Goal: Information Seeking & Learning: Find specific fact

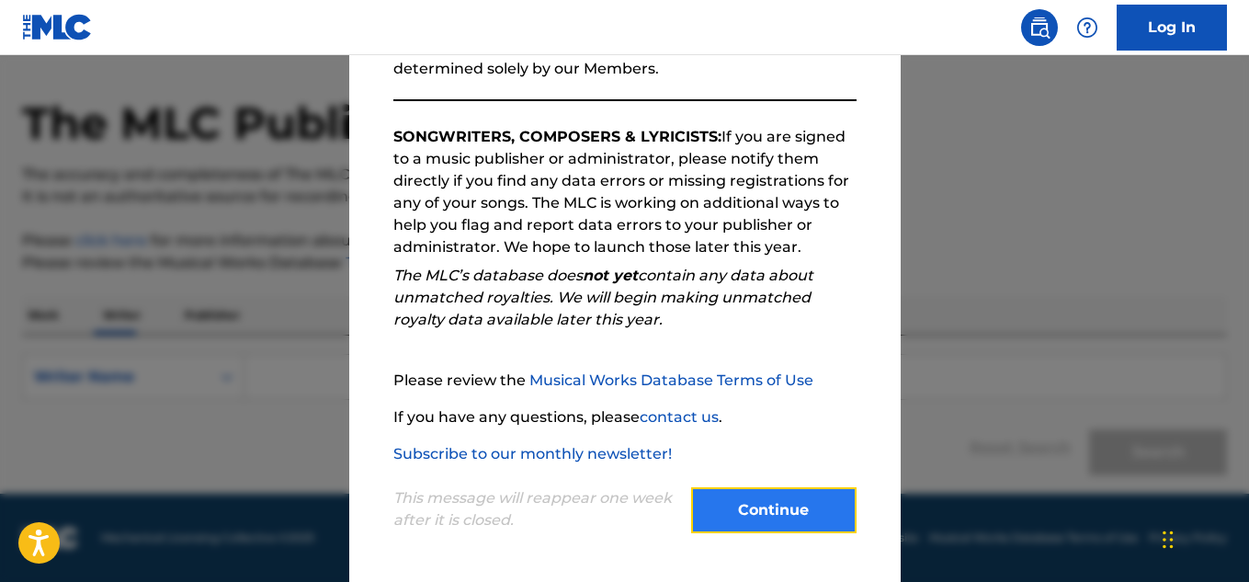
click at [753, 523] on button "Continue" at bounding box center [773, 510] width 165 height 46
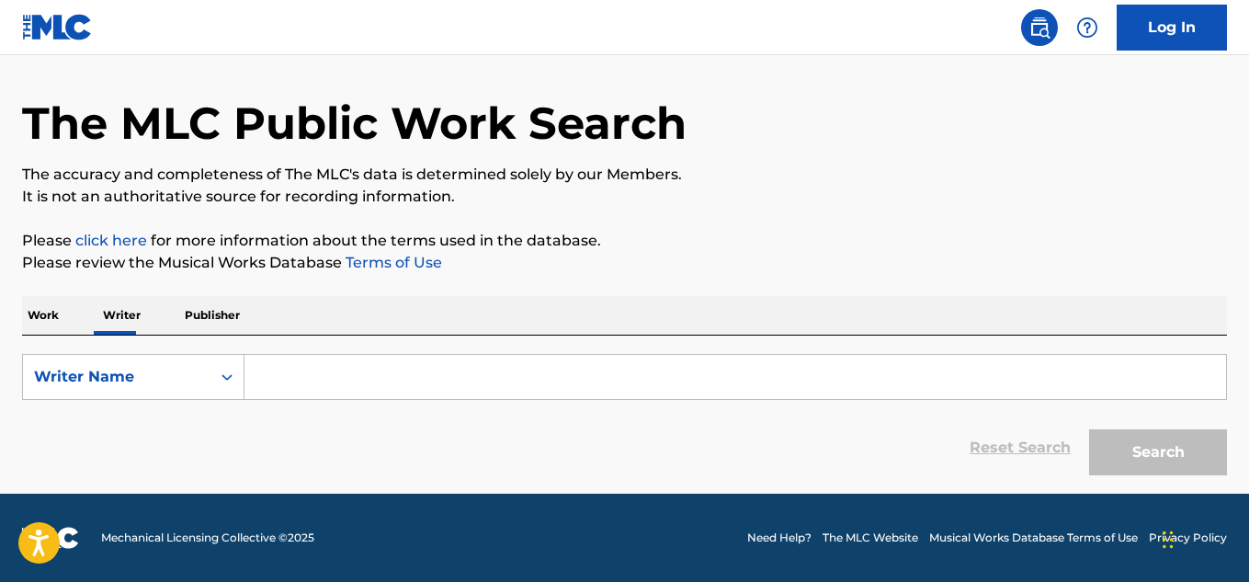
click at [346, 390] on input "Search Form" at bounding box center [735, 377] width 982 height 44
paste input "[PERSON_NAME]"
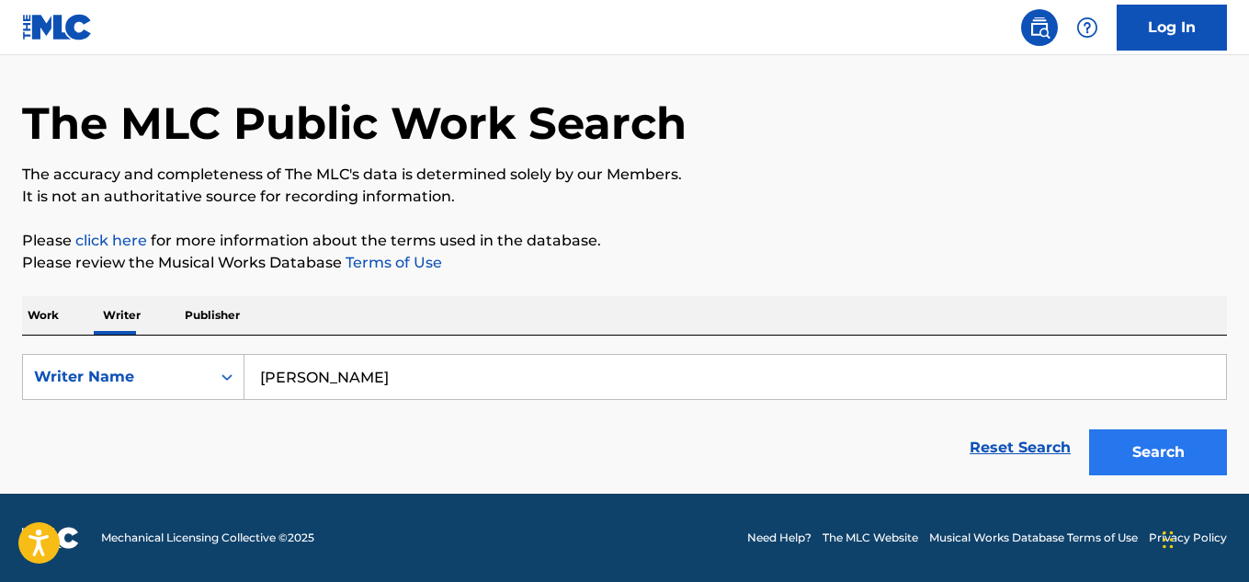
type input "[PERSON_NAME]"
click at [1134, 460] on button "Search" at bounding box center [1158, 452] width 138 height 46
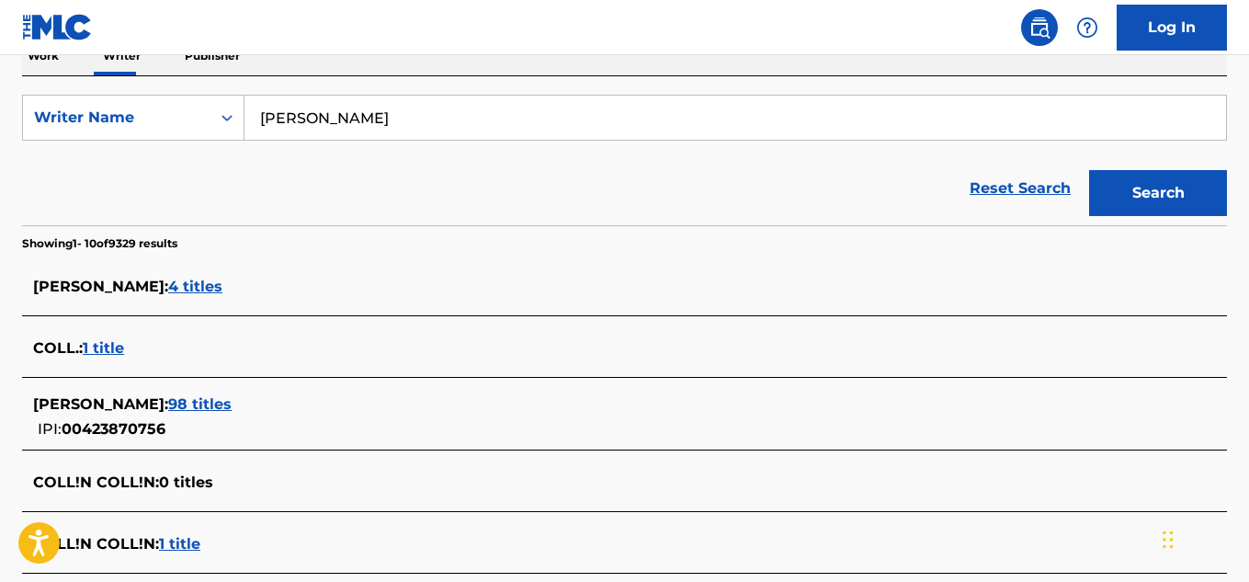
scroll to position [331, 0]
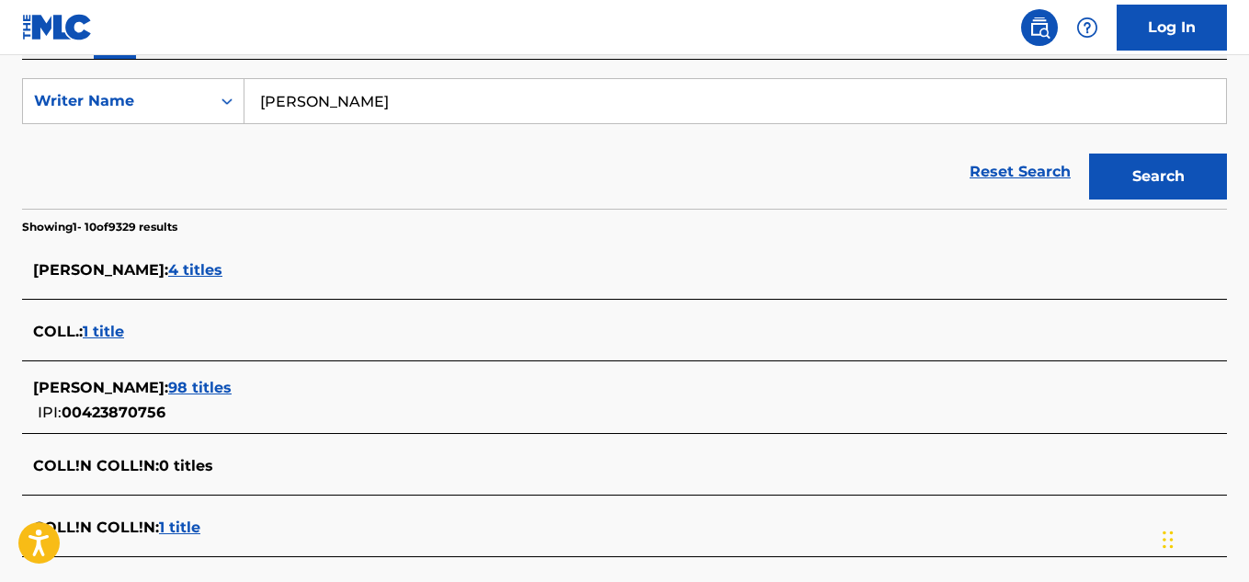
click at [170, 274] on span "4 titles" at bounding box center [195, 269] width 54 height 17
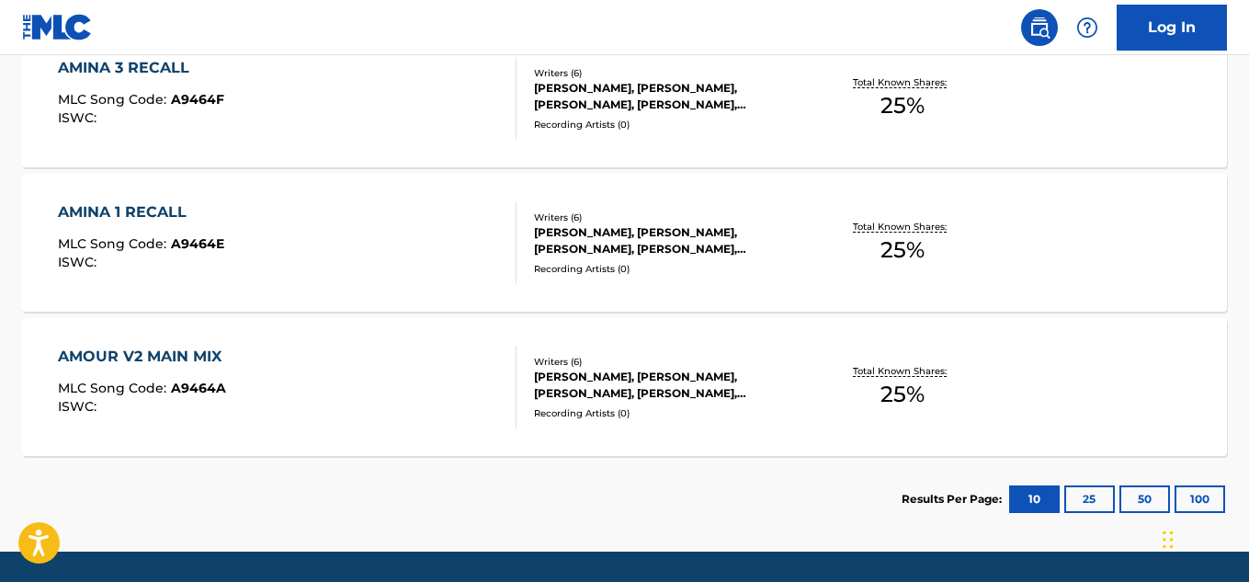
scroll to position [794, 0]
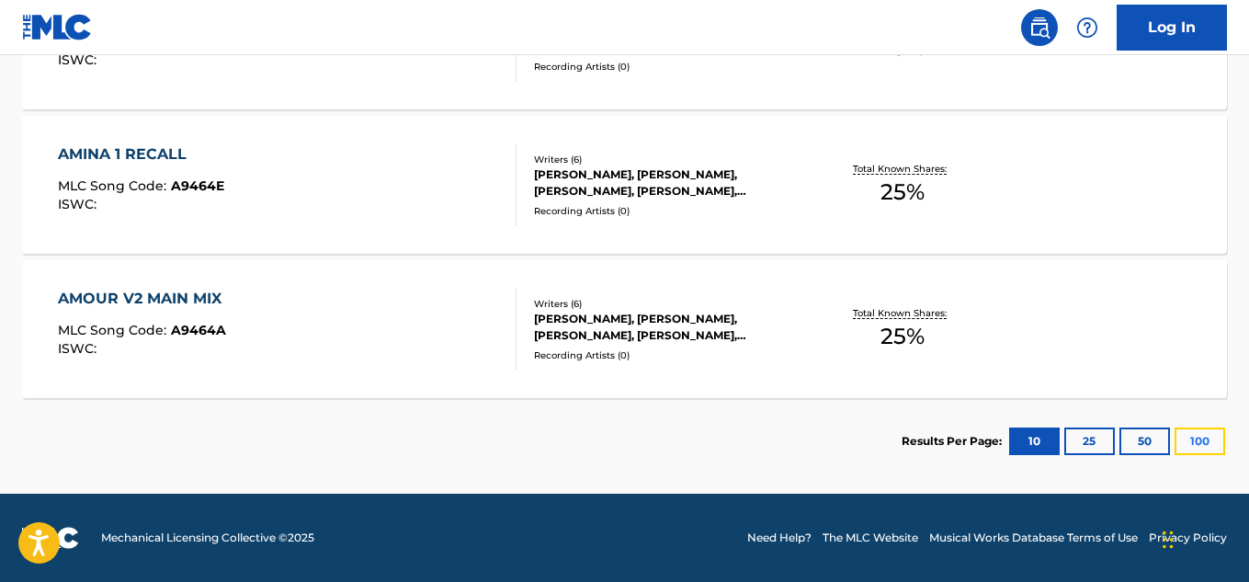
click at [1211, 443] on button "100" at bounding box center [1200, 441] width 51 height 28
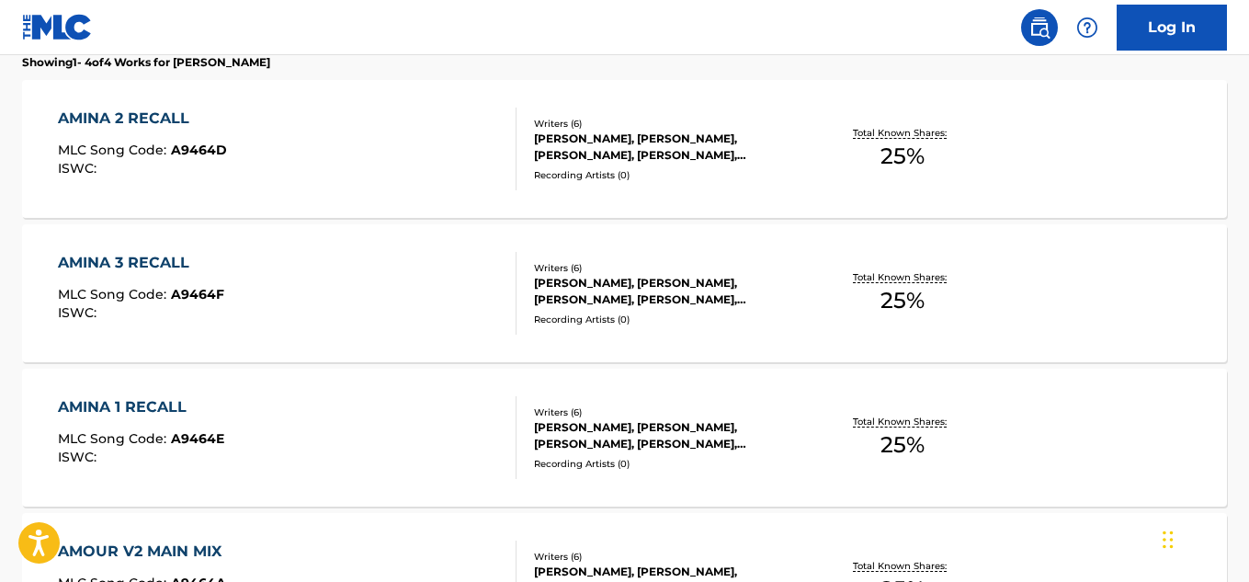
scroll to position [518, 0]
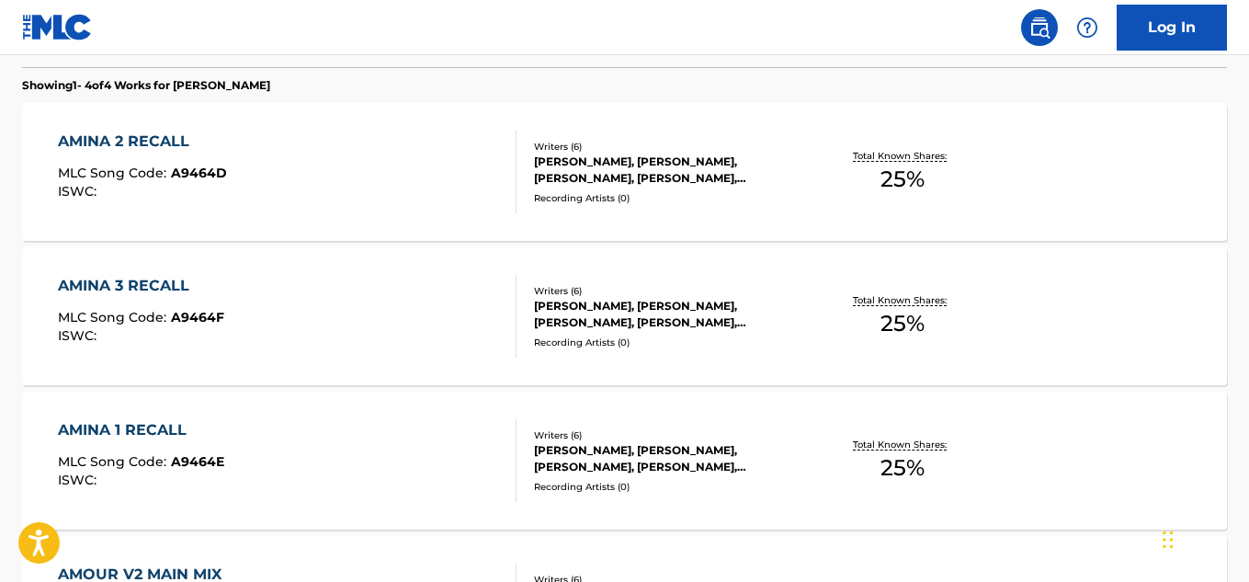
click at [666, 171] on div "[PERSON_NAME], [PERSON_NAME], [PERSON_NAME], [PERSON_NAME], [PERSON_NAME], [PER…" at bounding box center [668, 169] width 268 height 33
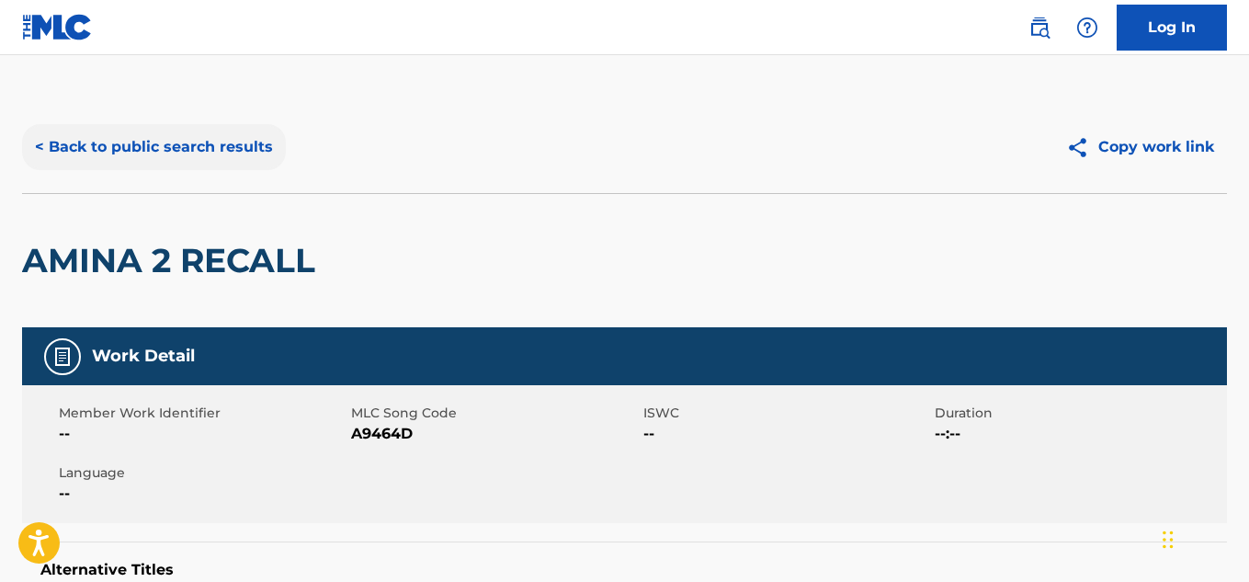
click at [66, 143] on button "< Back to public search results" at bounding box center [154, 147] width 264 height 46
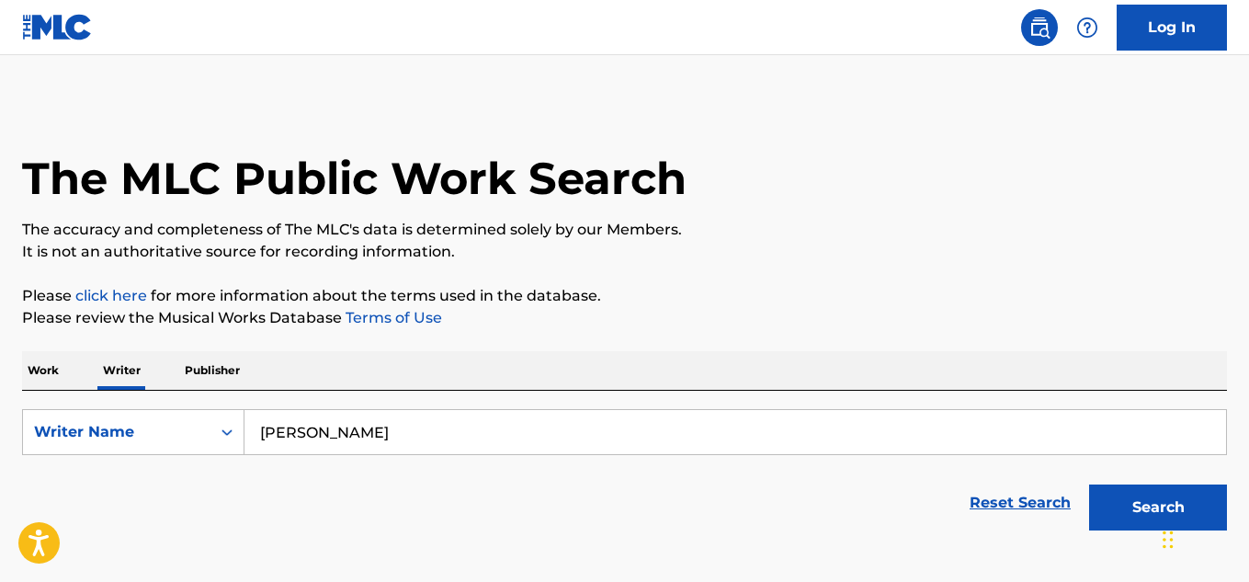
scroll to position [111, 0]
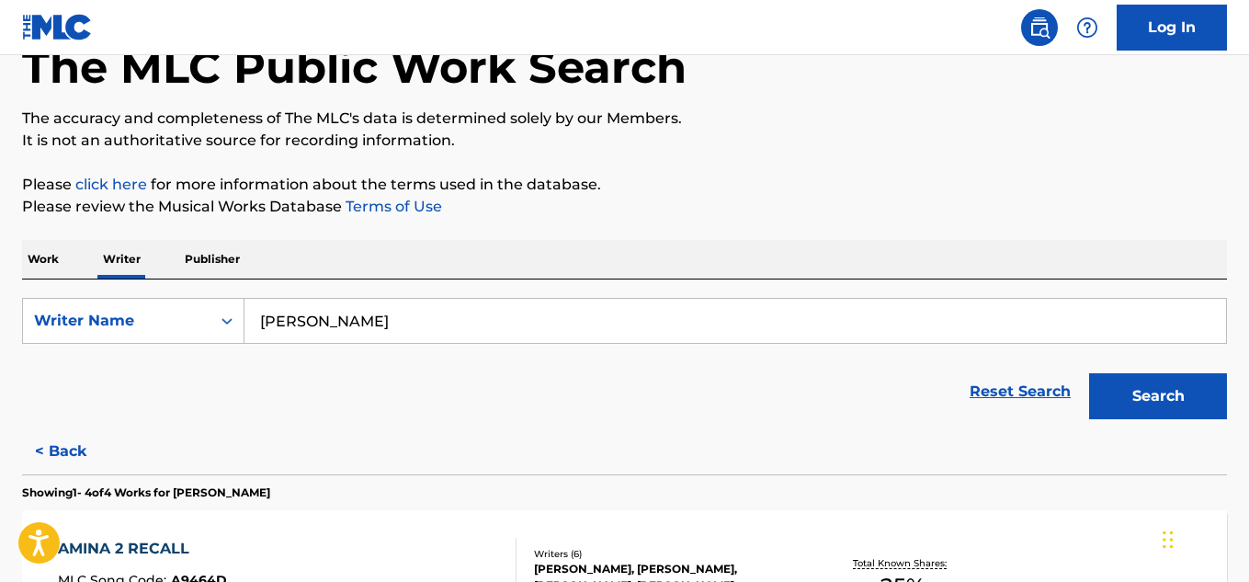
drag, startPoint x: 397, startPoint y: 326, endPoint x: 266, endPoint y: 324, distance: 131.4
click at [266, 324] on input "[PERSON_NAME]" at bounding box center [735, 321] width 982 height 44
click at [392, 325] on input "[PERSON_NAME]" at bounding box center [735, 321] width 982 height 44
drag, startPoint x: 394, startPoint y: 325, endPoint x: 245, endPoint y: 308, distance: 149.9
click at [245, 308] on input "[PERSON_NAME]" at bounding box center [735, 321] width 982 height 44
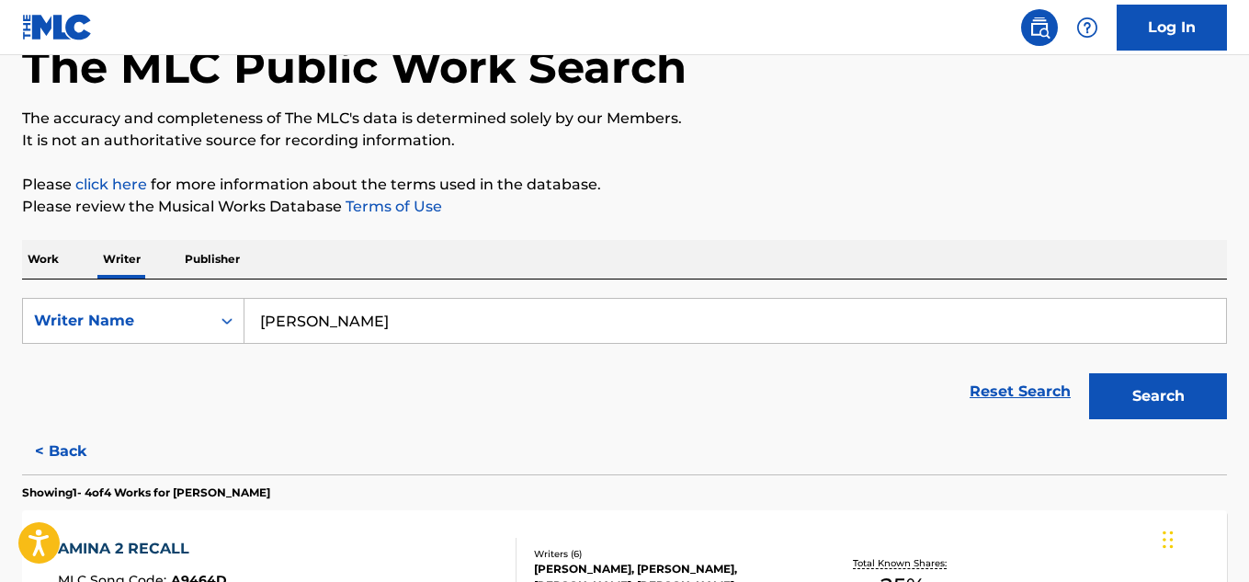
paste input "[PERSON_NAME]"
type input "[PERSON_NAME]"
click at [1089, 373] on button "Search" at bounding box center [1158, 396] width 138 height 46
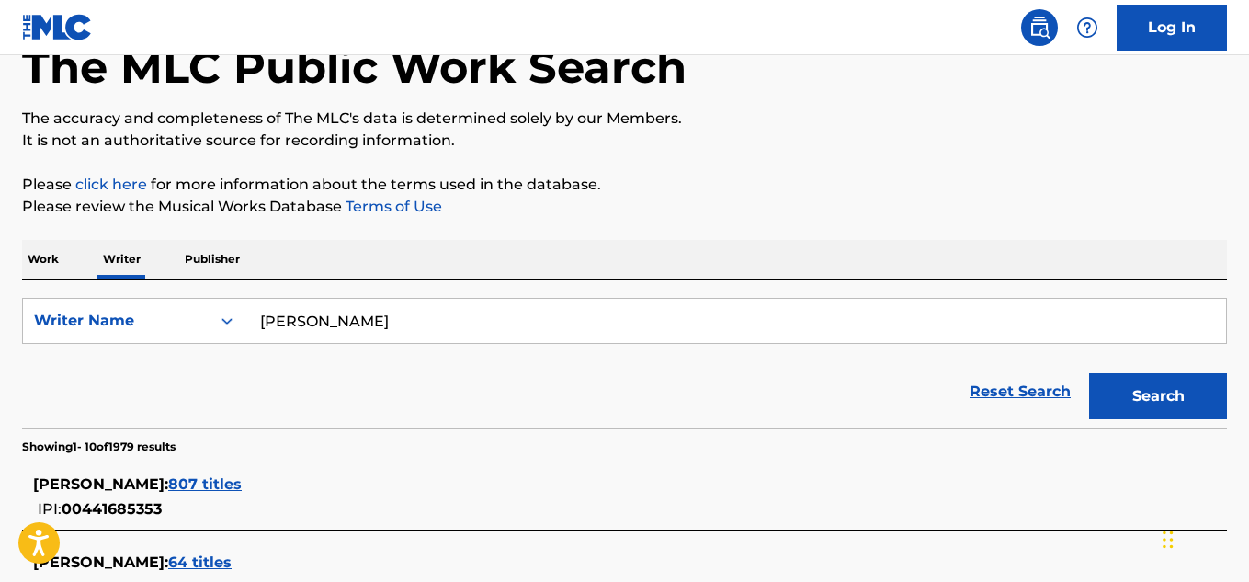
click at [242, 483] on span "807 titles" at bounding box center [205, 483] width 74 height 17
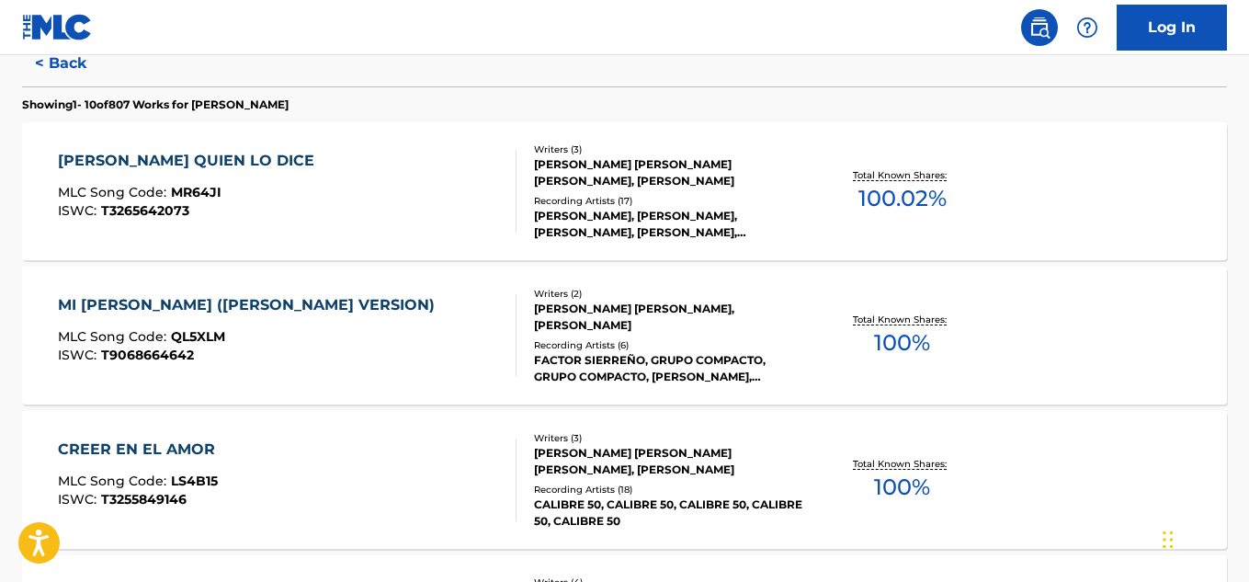
scroll to position [387, 0]
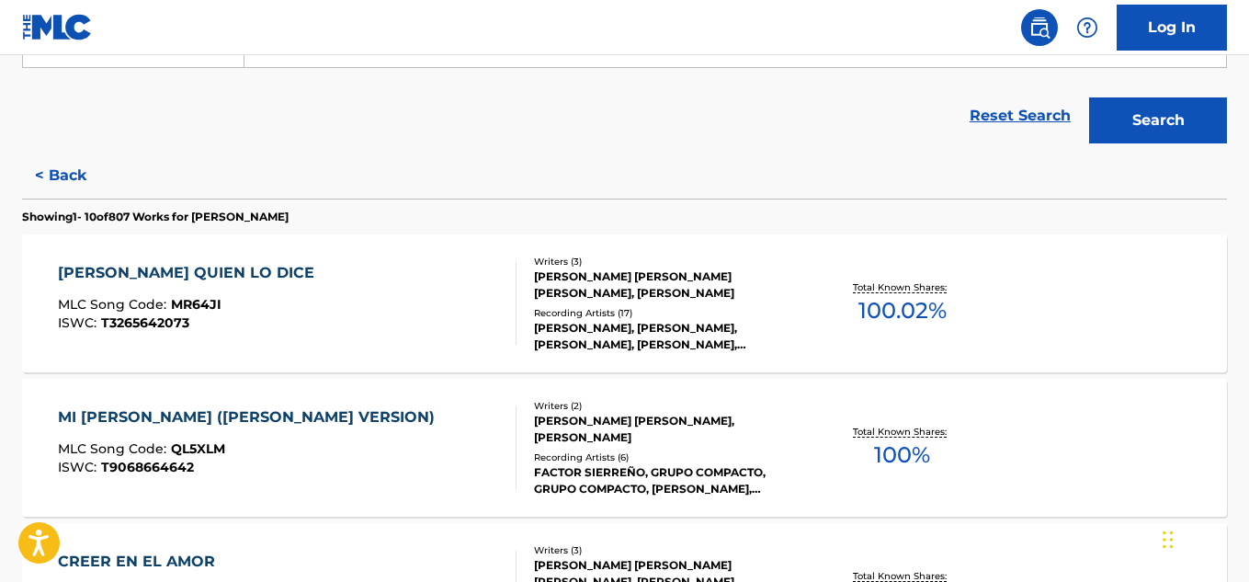
click at [734, 321] on div "[PERSON_NAME], [PERSON_NAME], [PERSON_NAME], [PERSON_NAME], [PERSON_NAME]" at bounding box center [668, 336] width 268 height 33
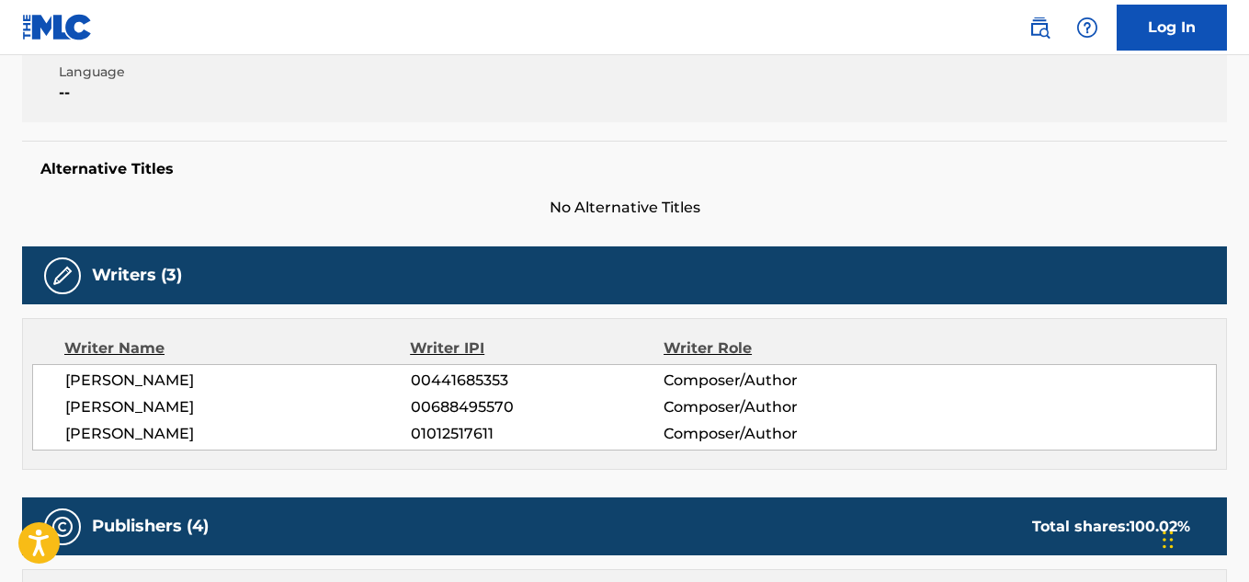
scroll to position [551, 0]
